Goal: Information Seeking & Learning: Check status

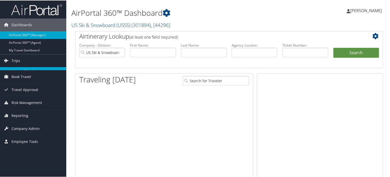
click at [26, 70] on link "Airtinerary® Lookup" at bounding box center [33, 71] width 66 height 8
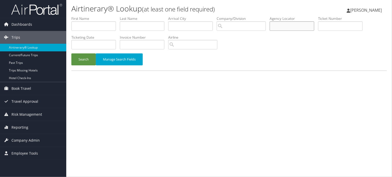
click at [293, 28] on input "text" at bounding box center [292, 25] width 45 height 9
paste input "D8419X"
type input "D8419X"
click at [74, 63] on button "Search" at bounding box center [83, 60] width 24 height 12
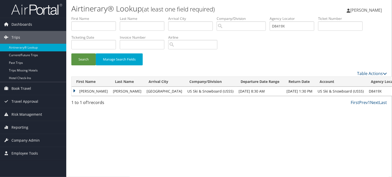
click at [88, 93] on td "COLBY LEWIS" at bounding box center [91, 91] width 39 height 9
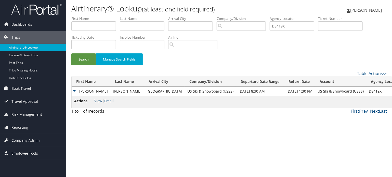
click at [98, 99] on link "View" at bounding box center [98, 101] width 8 height 5
click at [366, 90] on td "D8419X" at bounding box center [384, 91] width 36 height 9
copy td "D8419X"
click at [361, 13] on span "[PERSON_NAME]" at bounding box center [366, 10] width 32 height 6
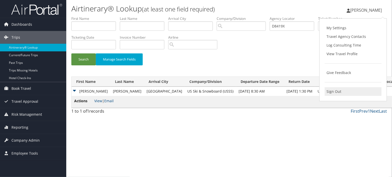
click at [327, 94] on link "Sign Out" at bounding box center [353, 91] width 57 height 9
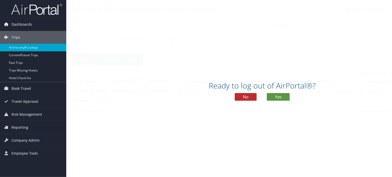
click at [282, 102] on div "Ready to log out of AirPortal®? No Yes" at bounding box center [262, 93] width 392 height 26
click at [281, 97] on button "Yes" at bounding box center [278, 97] width 23 height 8
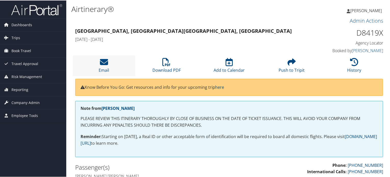
drag, startPoint x: 0, startPoint y: 0, endPoint x: 129, endPoint y: 65, distance: 144.9
click at [129, 65] on li "Email" at bounding box center [104, 65] width 63 height 21
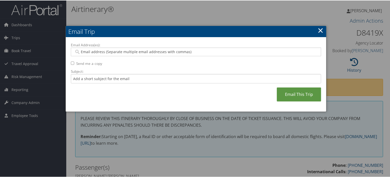
click at [321, 30] on link "×" at bounding box center [320, 30] width 6 height 10
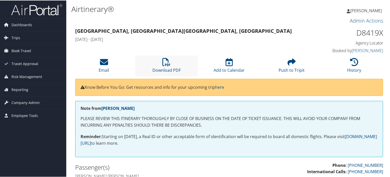
click at [156, 65] on li "Download PDF" at bounding box center [166, 65] width 63 height 21
